Goal: Answer question/provide support: Share knowledge or assist other users

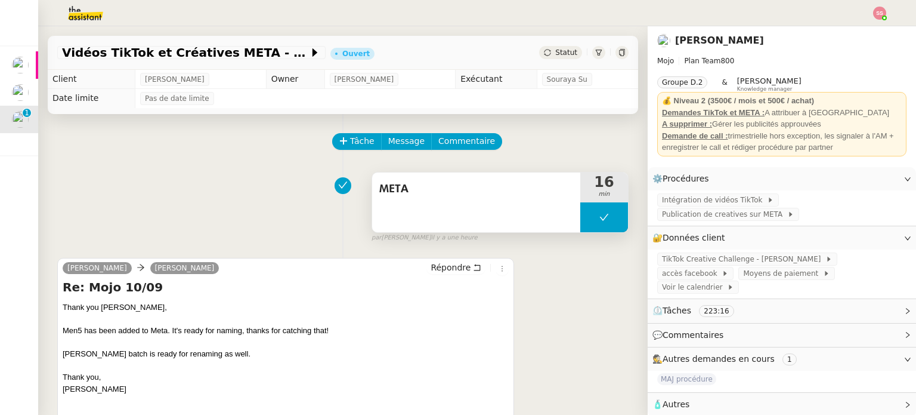
click at [580, 214] on button at bounding box center [604, 217] width 48 height 30
click at [588, 214] on icon at bounding box center [593, 217] width 10 height 10
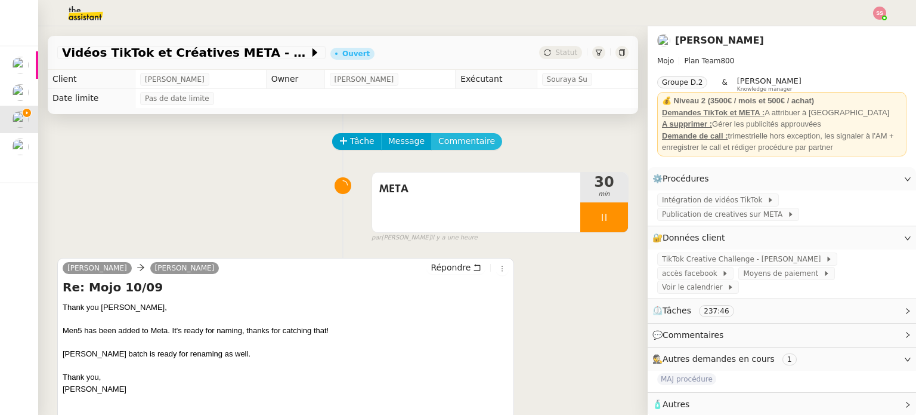
click at [471, 143] on span "Commentaire" at bounding box center [466, 141] width 57 height 14
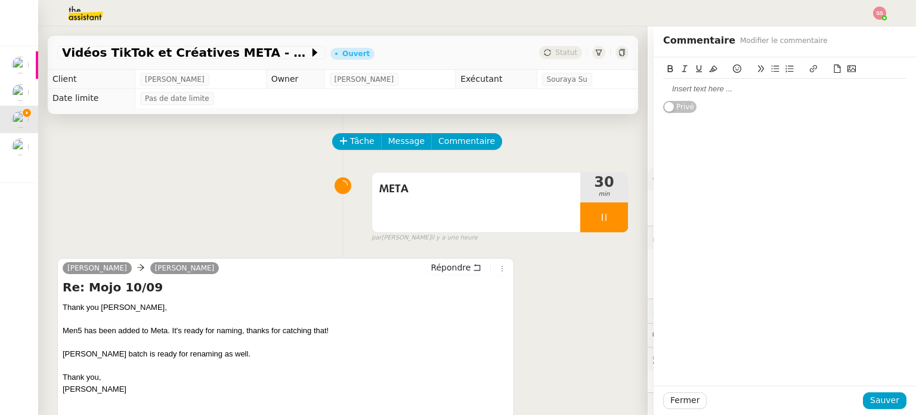
click at [716, 95] on div at bounding box center [784, 89] width 243 height 20
click at [870, 408] on button "Sauver" at bounding box center [885, 400] width 44 height 17
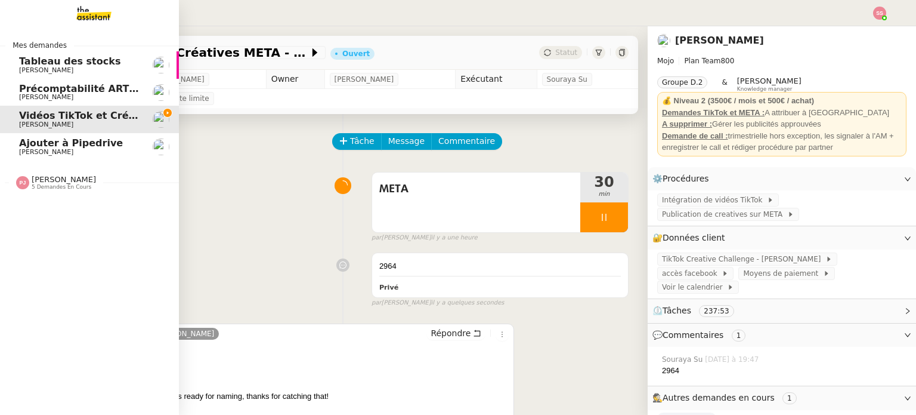
click at [32, 147] on span "Ajouter à Pipedrive" at bounding box center [71, 142] width 104 height 11
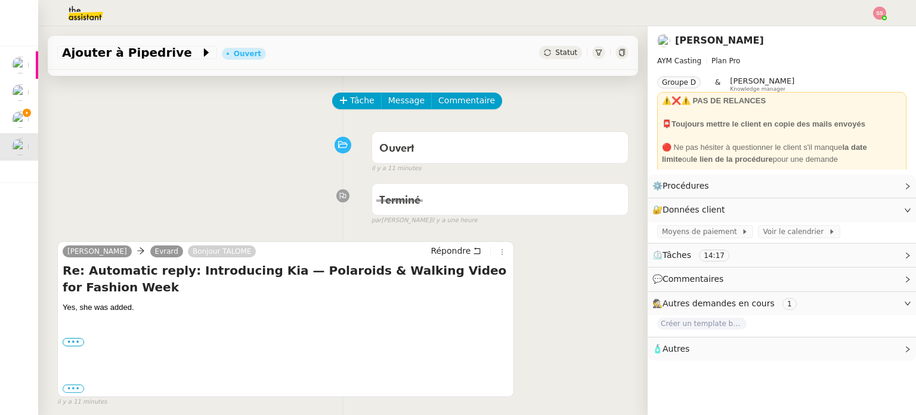
scroll to position [119, 0]
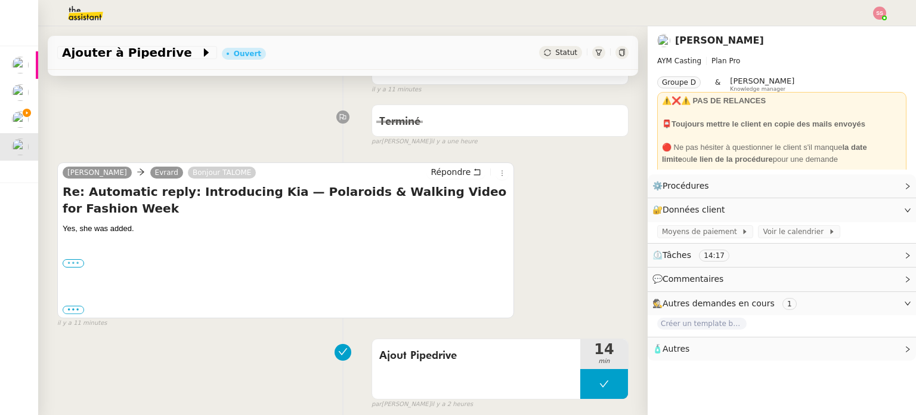
click at [76, 260] on label "•••" at bounding box center [73, 263] width 21 height 8
click at [0, 0] on input "•••" at bounding box center [0, 0] width 0 height 0
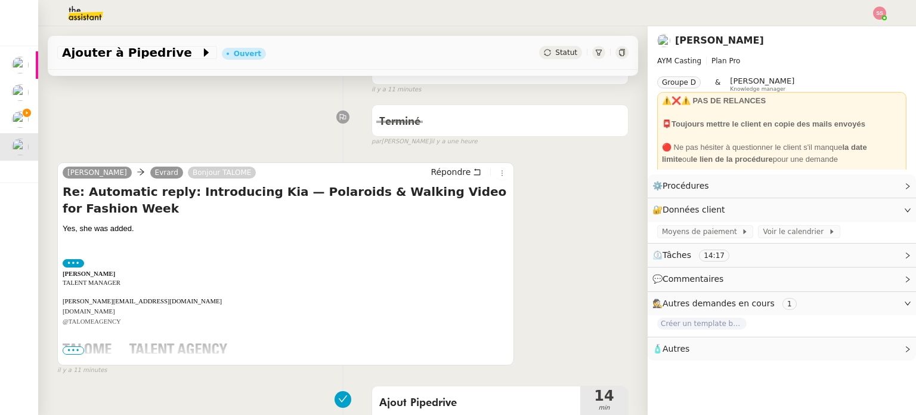
click at [69, 350] on span "•••" at bounding box center [73, 350] width 21 height 8
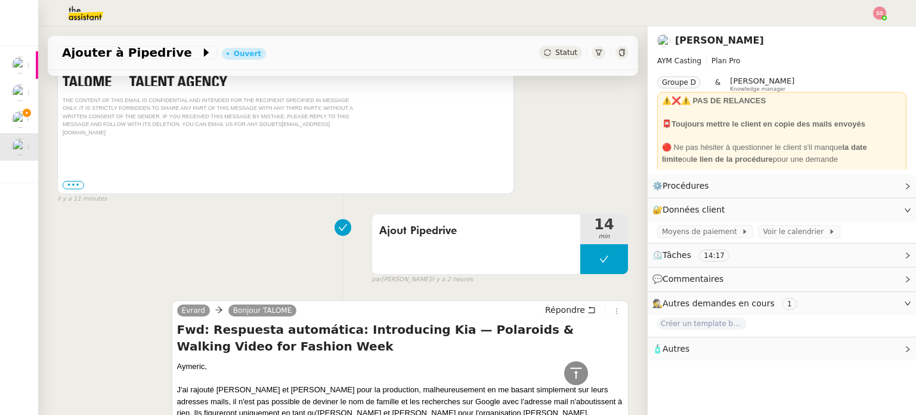
scroll to position [418, 0]
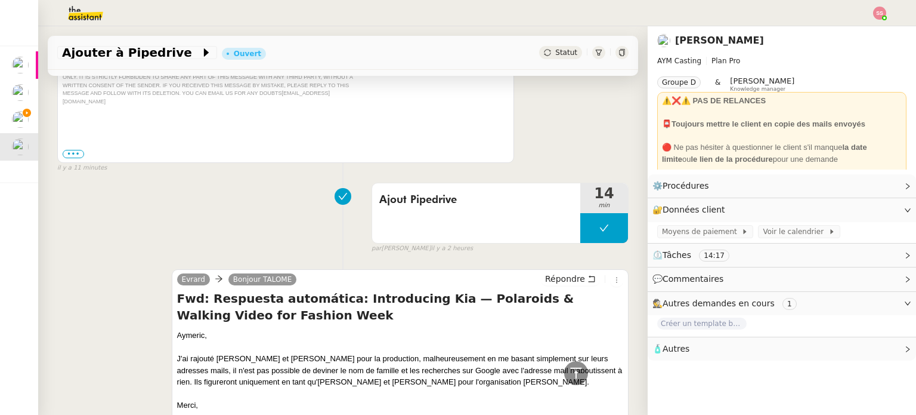
click at [142, 140] on div "Yes, she was added. ••• [PERSON_NAME] TALENT MANAGER [PERSON_NAME][EMAIL_ADDRES…" at bounding box center [286, 42] width 446 height 236
click at [75, 150] on label "•••" at bounding box center [73, 154] width 21 height 8
click at [0, 0] on input "•••" at bounding box center [0, 0] width 0 height 0
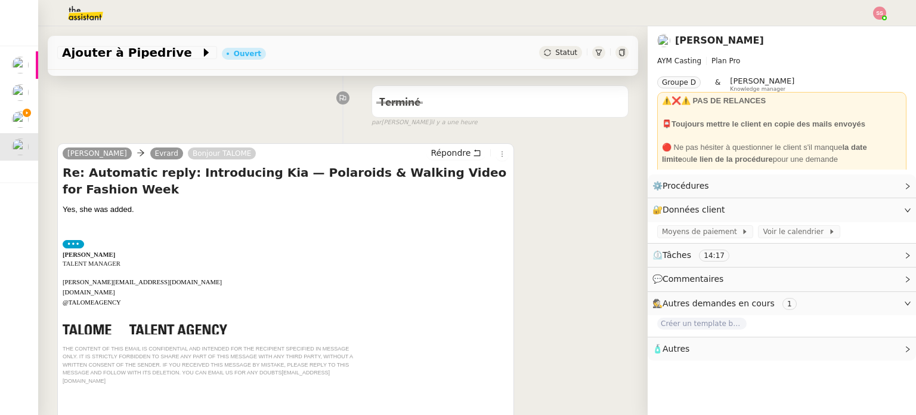
scroll to position [119, 0]
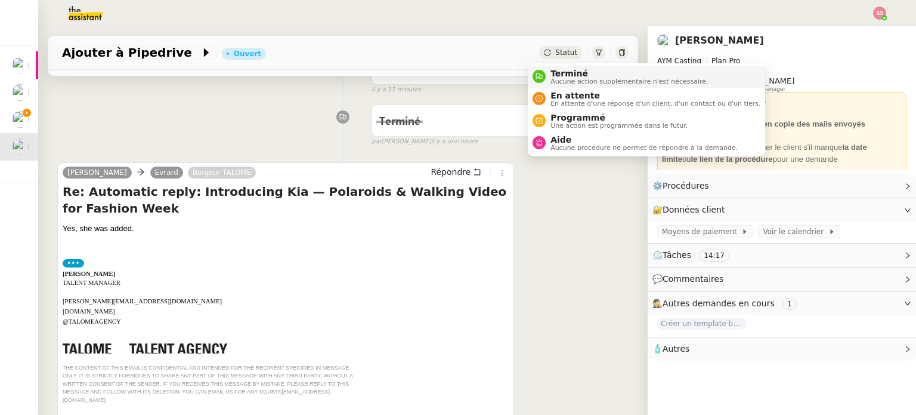
click at [539, 69] on div "Terminé Aucune action supplémentaire n'est nécessaire." at bounding box center [620, 77] width 175 height 16
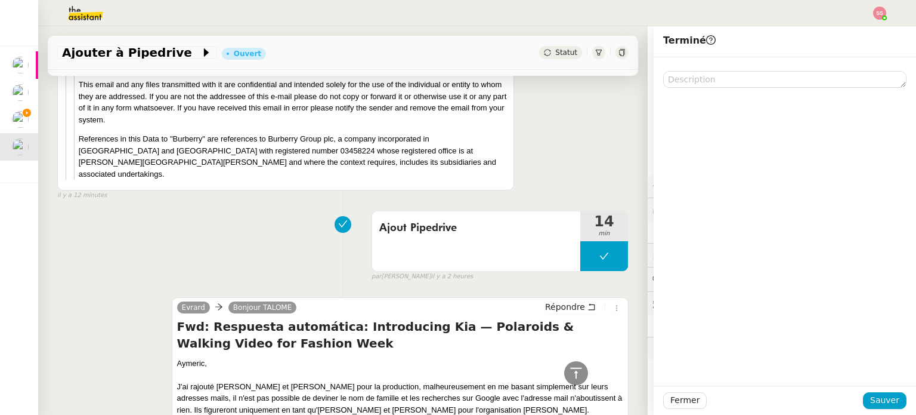
scroll to position [1193, 0]
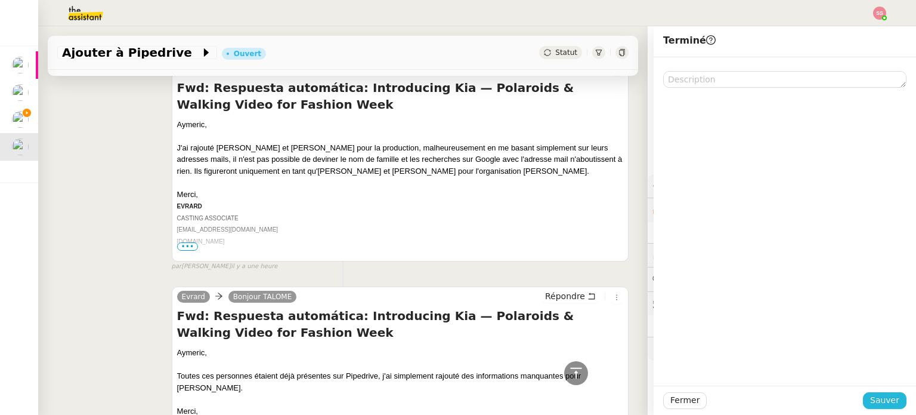
click at [870, 395] on span "Sauver" at bounding box center [884, 400] width 29 height 14
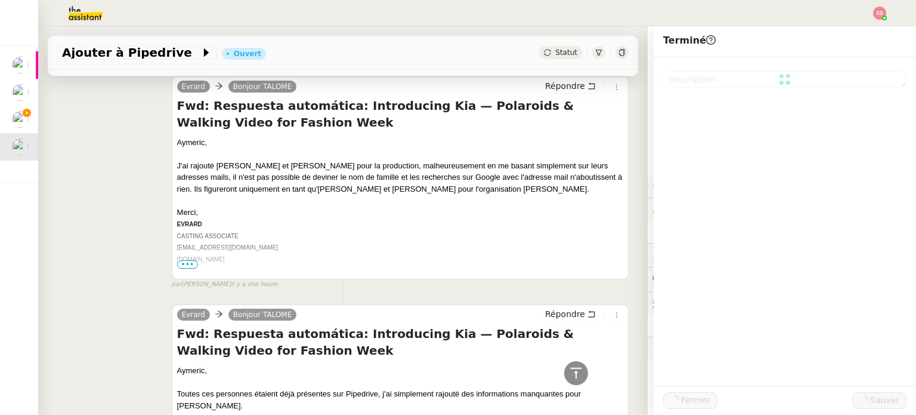
scroll to position [1211, 0]
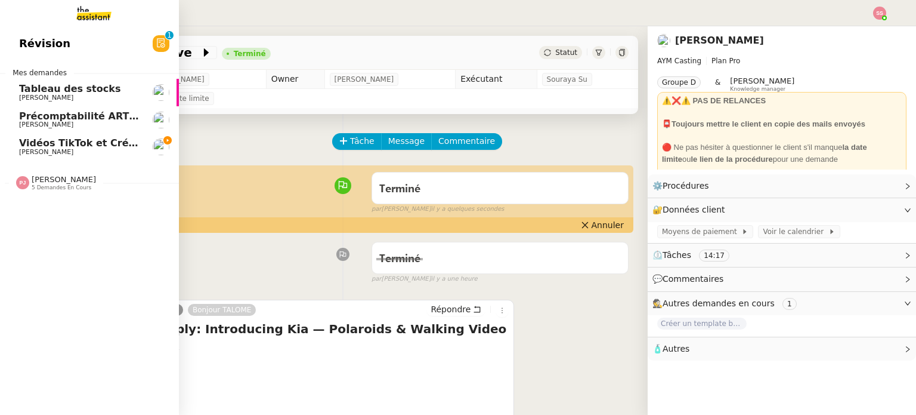
drag, startPoint x: 82, startPoint y: 147, endPoint x: 147, endPoint y: 162, distance: 67.3
click at [82, 147] on span "Vidéos TikTok et Créatives META - septembre 2025" at bounding box center [155, 142] width 273 height 11
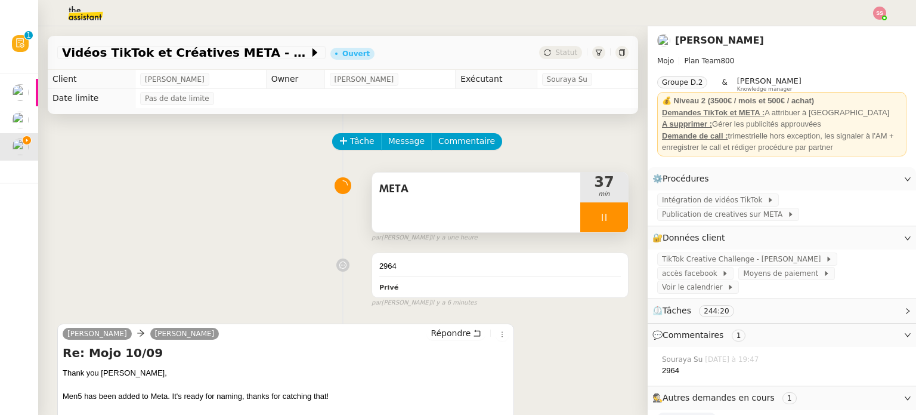
click at [604, 222] on div at bounding box center [604, 217] width 48 height 30
click at [611, 222] on icon at bounding box center [616, 217] width 10 height 10
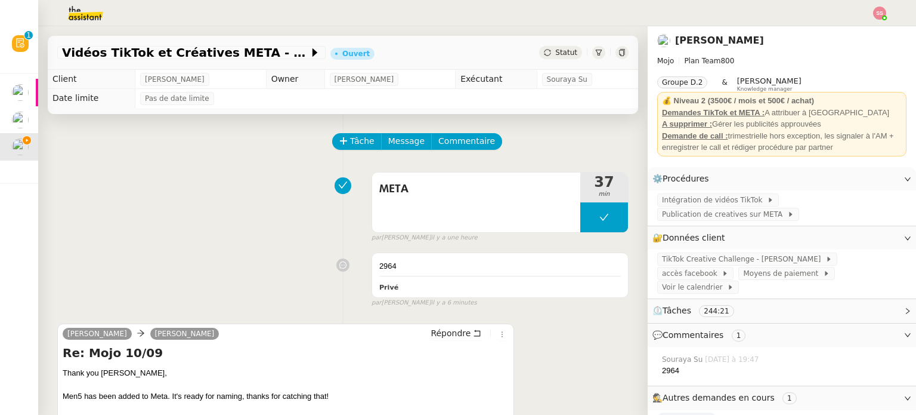
click at [884, 14] on img at bounding box center [879, 13] width 13 height 13
click at [865, 35] on li "Suivi" at bounding box center [848, 34] width 78 height 17
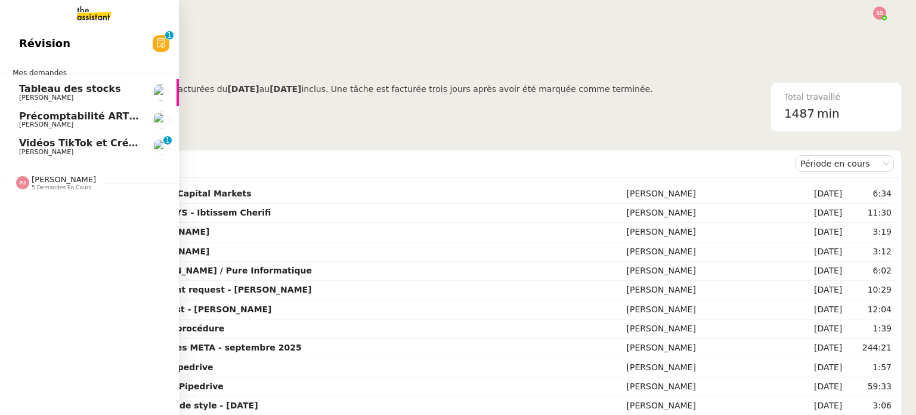
click at [62, 145] on span "Vidéos TikTok et Créatives META - septembre 2025" at bounding box center [155, 142] width 273 height 11
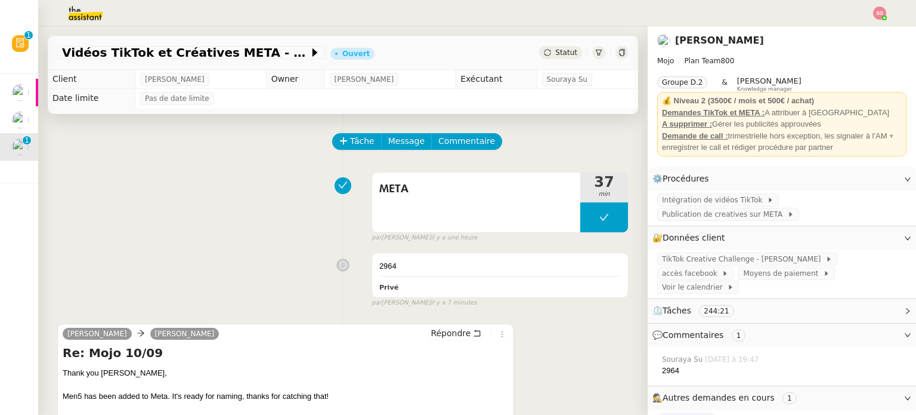
click at [532, 54] on div "Vidéos TikTok et Créatives META - [DATE] Ouvert Statut" at bounding box center [343, 53] width 591 height 34
click at [546, 58] on div "Statut" at bounding box center [560, 52] width 43 height 13
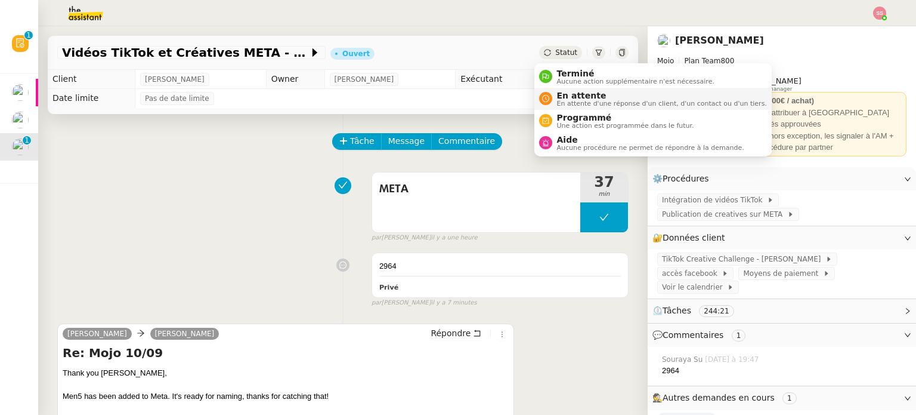
click at [552, 94] on div "En attente En attente d'une réponse d'un client, d'un contact ou d'un tiers." at bounding box center [659, 99] width 215 height 16
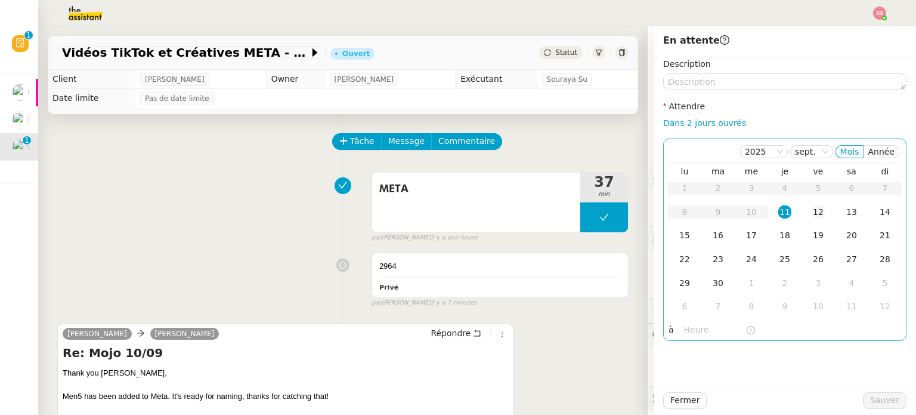
click at [802, 205] on td "12" at bounding box center [818, 212] width 33 height 24
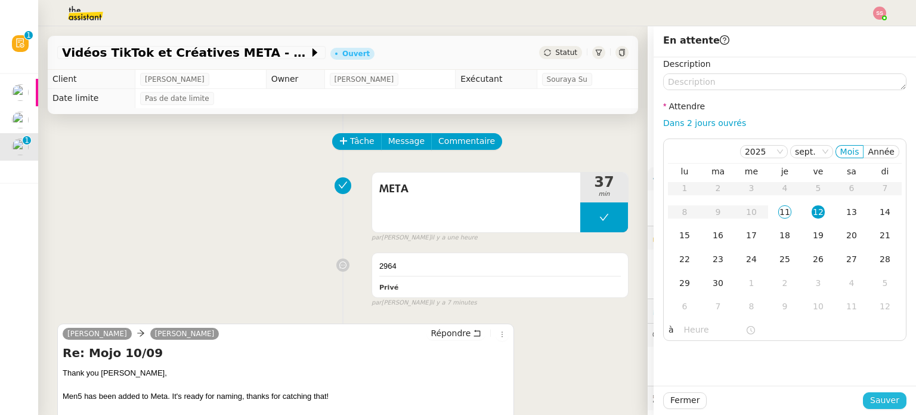
click at [875, 403] on span "Sauver" at bounding box center [884, 400] width 29 height 14
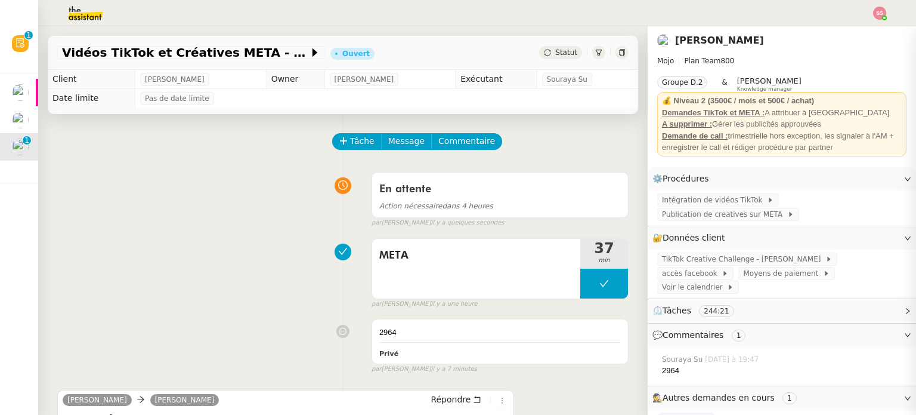
click at [279, 220] on div "En attente Action nécessaire dans 4 heures false par [PERSON_NAME] il y a quelq…" at bounding box center [343, 196] width 572 height 61
